Goal: Task Accomplishment & Management: Complete application form

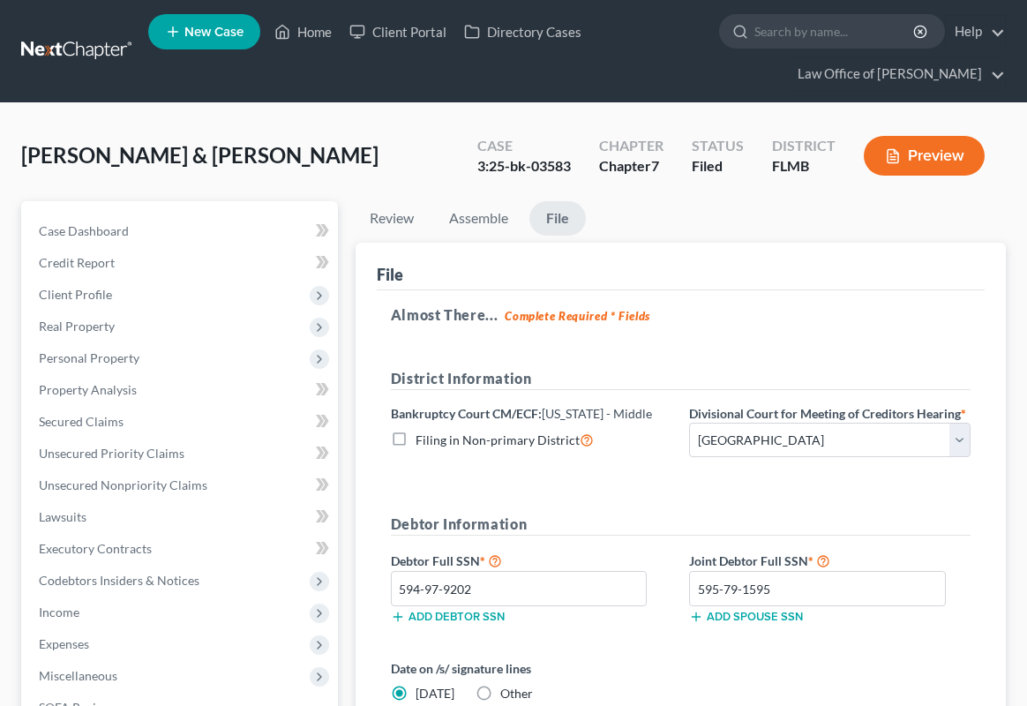
select select "1"
click at [316, 35] on link "Home" at bounding box center [303, 32] width 75 height 32
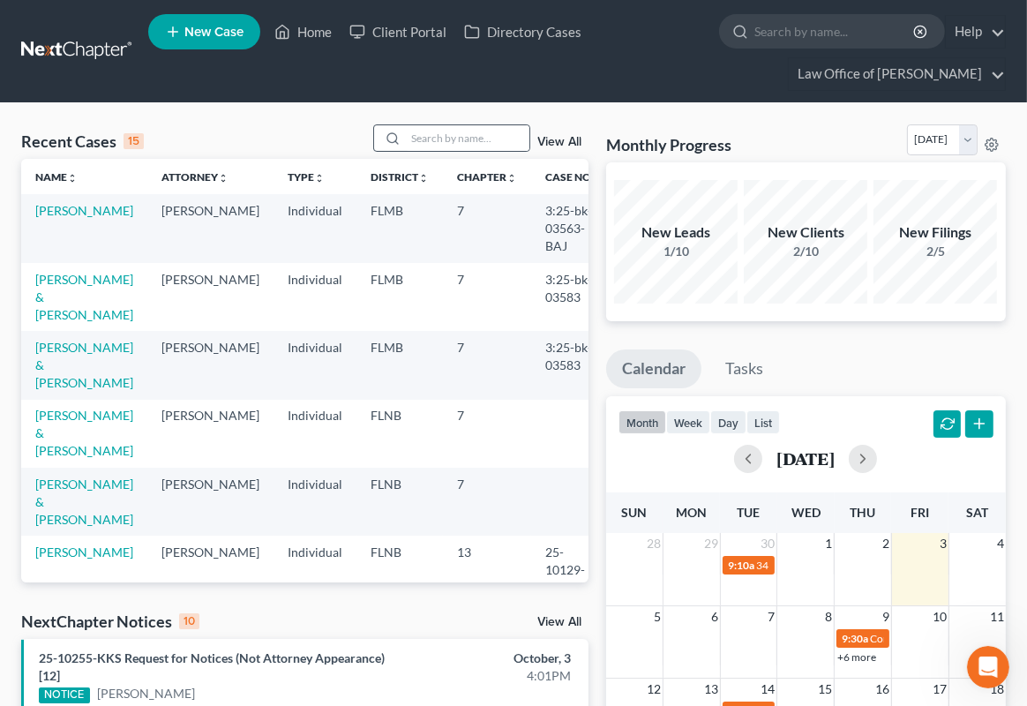
click at [444, 151] on div at bounding box center [451, 137] width 157 height 27
click at [446, 136] on input "search" at bounding box center [468, 138] width 124 height 26
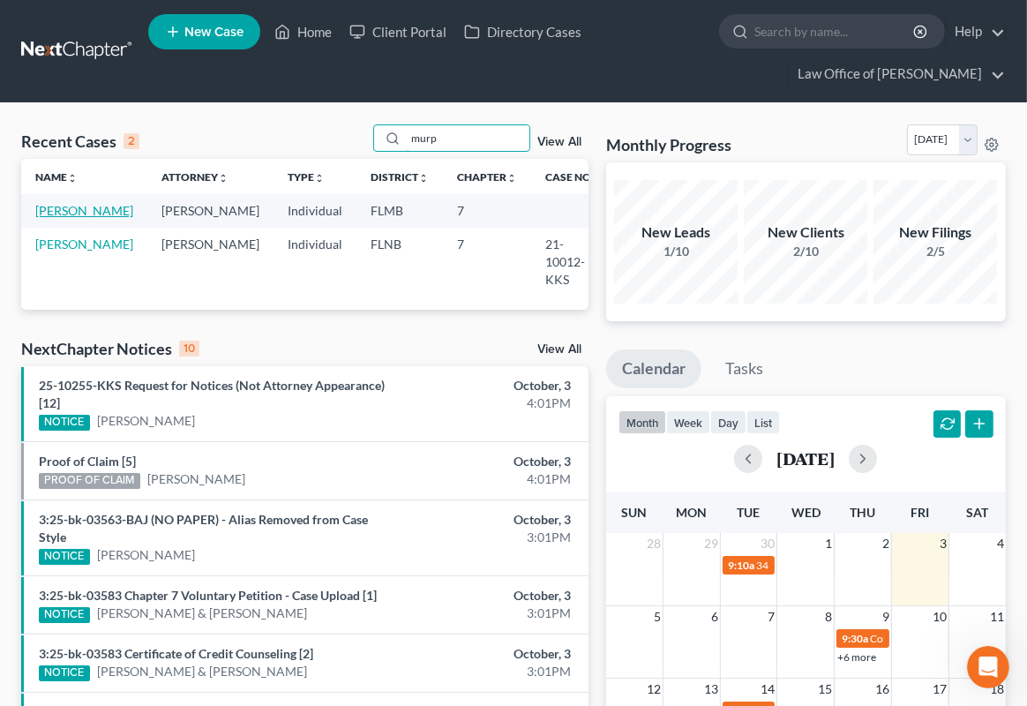
type input "murp"
click at [64, 218] on link "[PERSON_NAME]" at bounding box center [84, 210] width 98 height 15
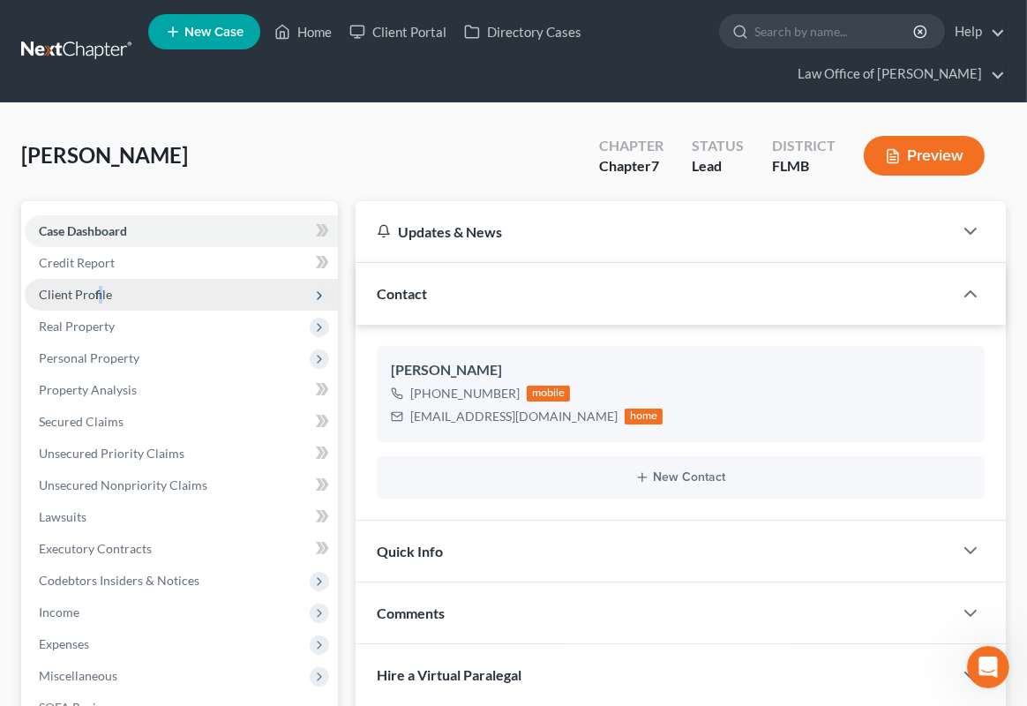
click at [99, 285] on span "Client Profile" at bounding box center [181, 295] width 313 height 32
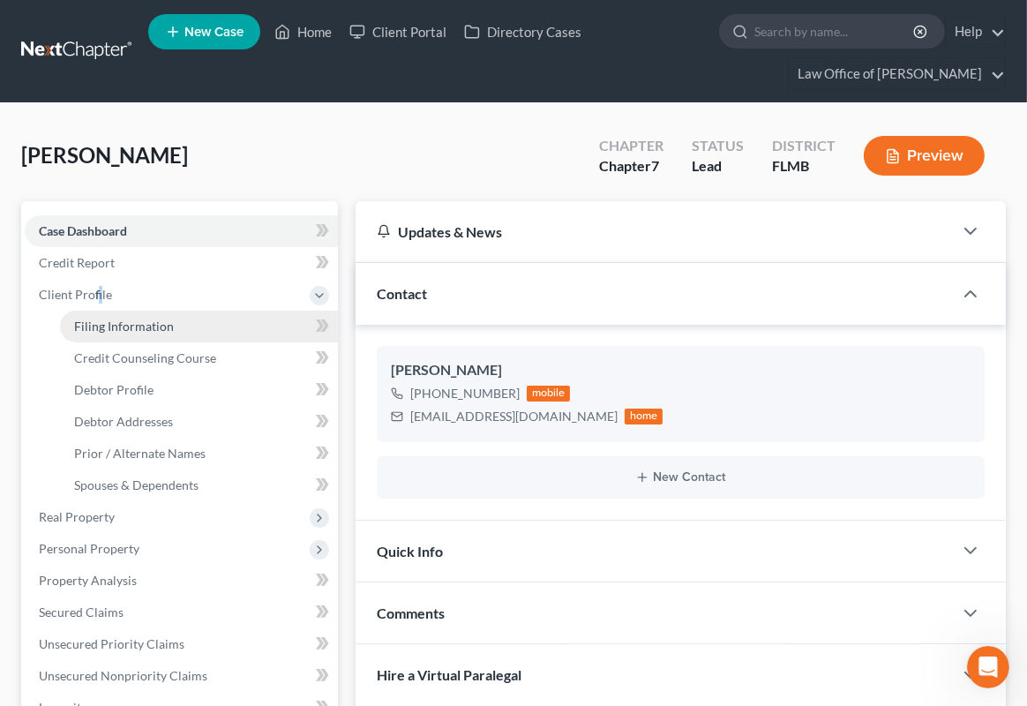
click at [113, 327] on span "Filing Information" at bounding box center [124, 325] width 100 height 15
select select "1"
select select "0"
select select "9"
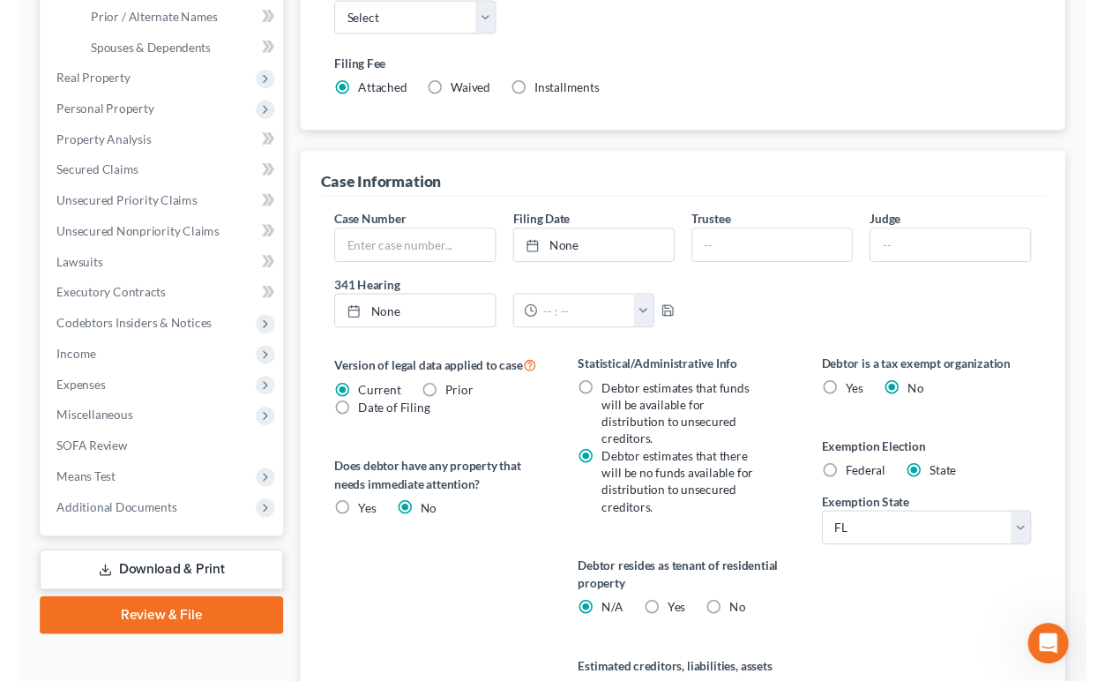
scroll to position [485, 0]
